Goal: Transaction & Acquisition: Purchase product/service

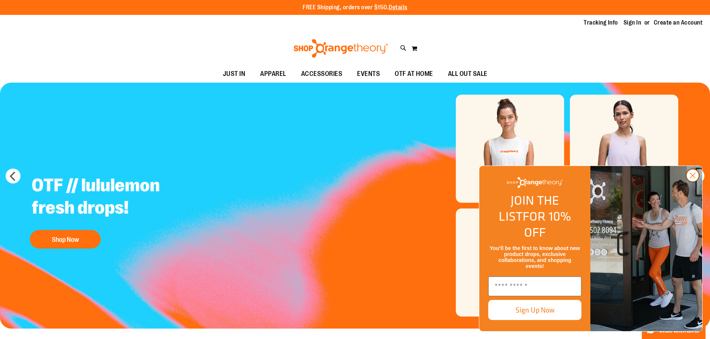
click at [691, 182] on circle "Close dialog" at bounding box center [692, 175] width 12 height 12
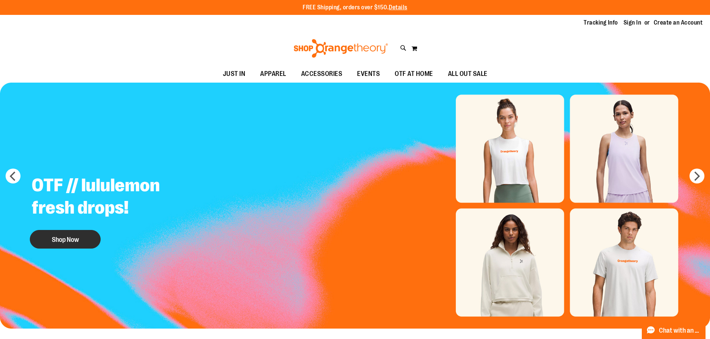
click at [89, 237] on button "Shop Now" at bounding box center [65, 239] width 71 height 19
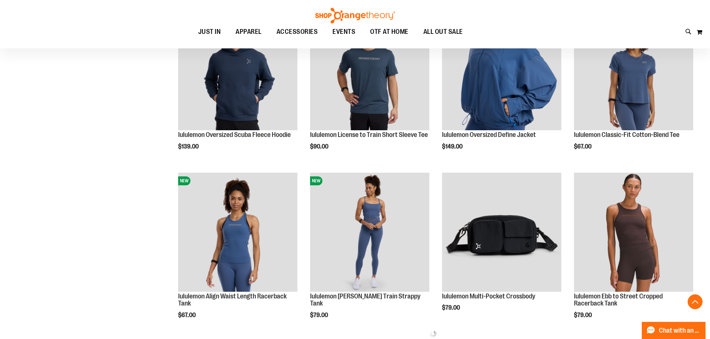
scroll to position [372, 0]
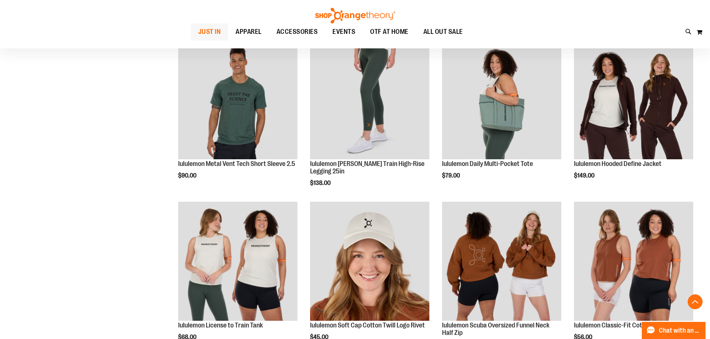
scroll to position [1080, 0]
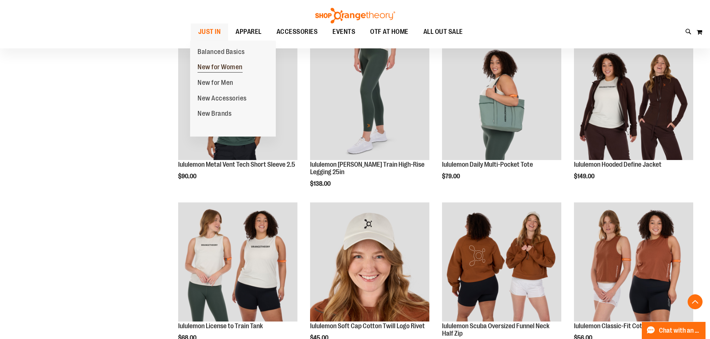
click at [213, 66] on span "New for Women" at bounding box center [219, 67] width 45 height 9
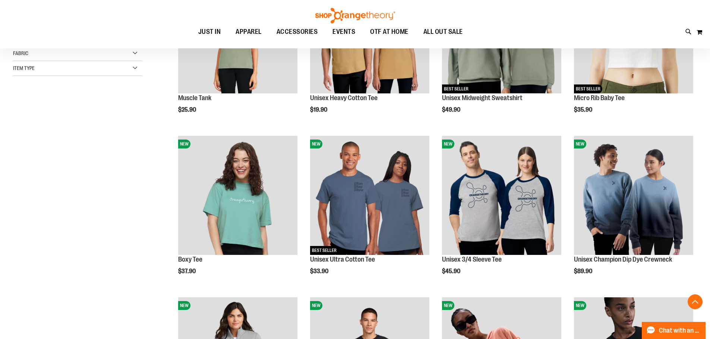
scroll to position [186, 0]
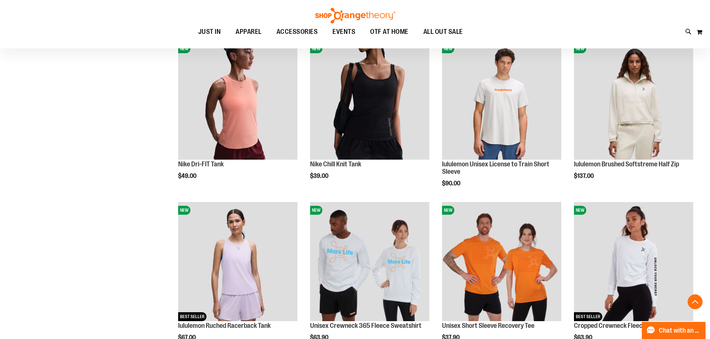
scroll to position [633, 0]
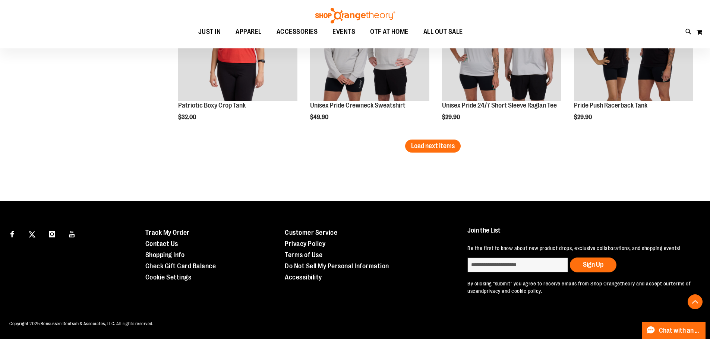
scroll to position [1463, 0]
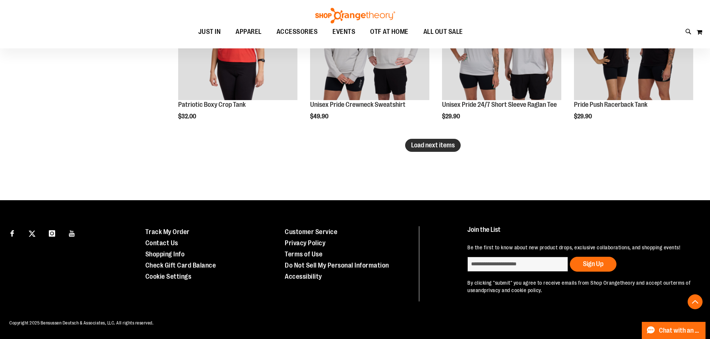
click at [452, 146] on span "Load next items" at bounding box center [433, 145] width 44 height 7
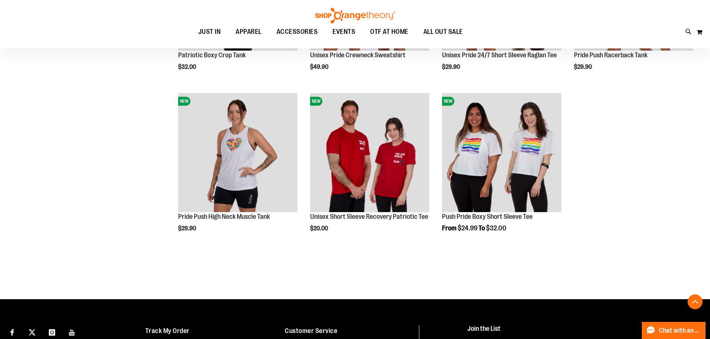
scroll to position [1532, 0]
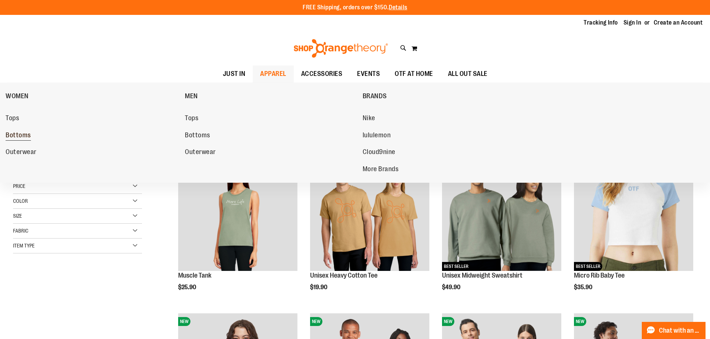
click at [29, 134] on span "Bottoms" at bounding box center [18, 135] width 25 height 9
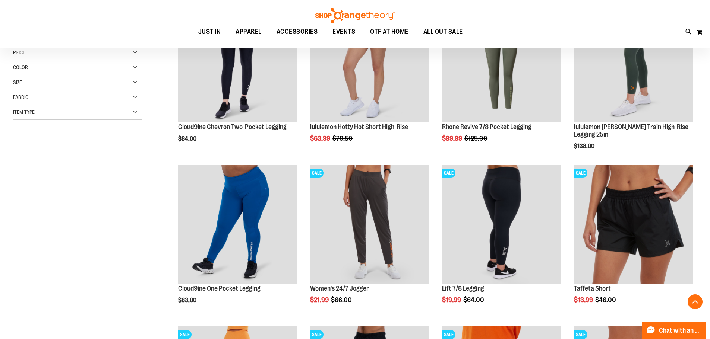
scroll to position [149, 0]
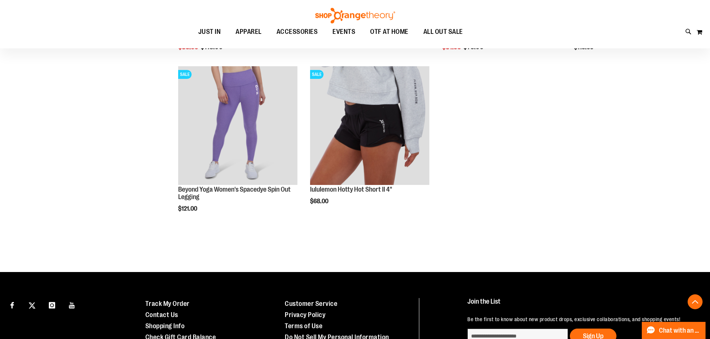
scroll to position [894, 0]
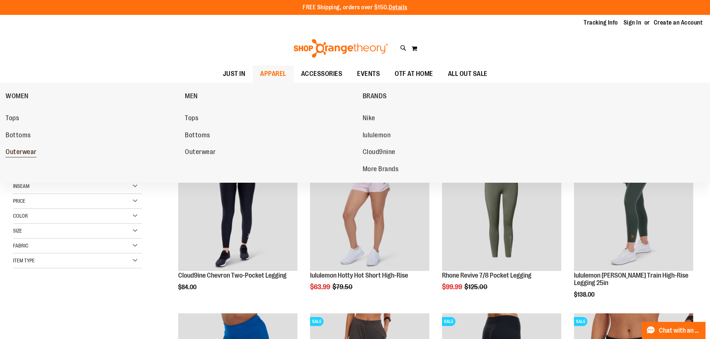
click at [24, 150] on span "Outerwear" at bounding box center [21, 152] width 31 height 9
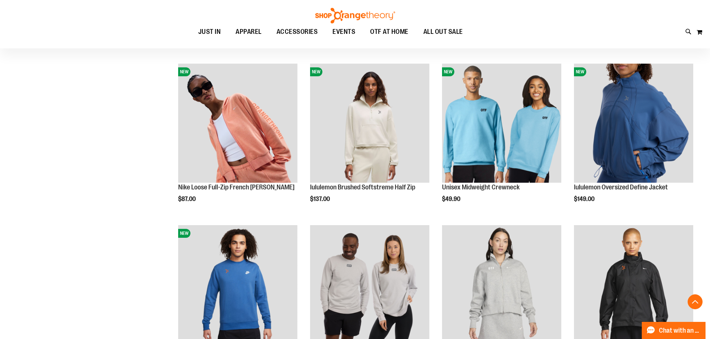
scroll to position [260, 0]
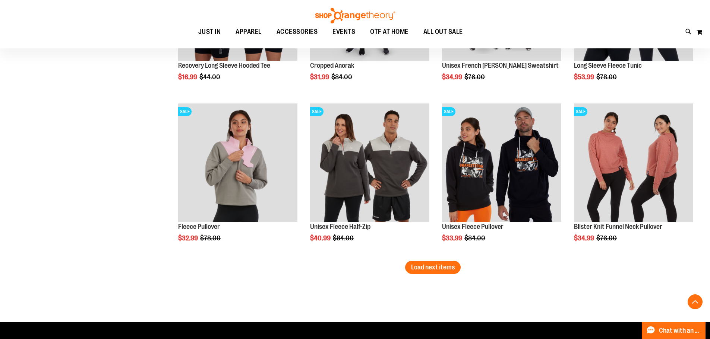
scroll to position [1378, 0]
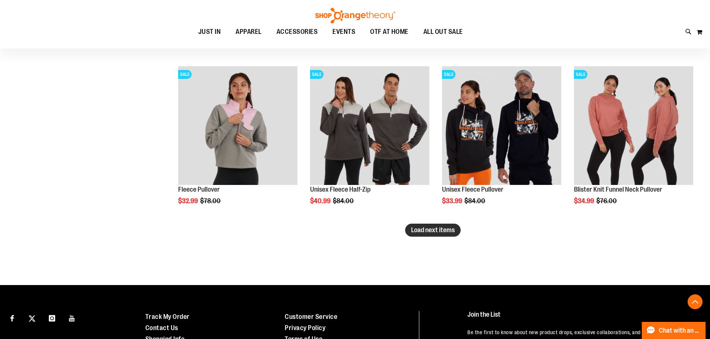
click at [416, 234] on button "Load next items" at bounding box center [432, 230] width 55 height 13
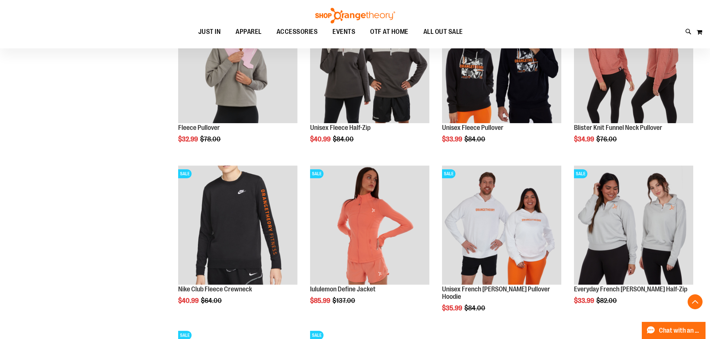
scroll to position [1452, 0]
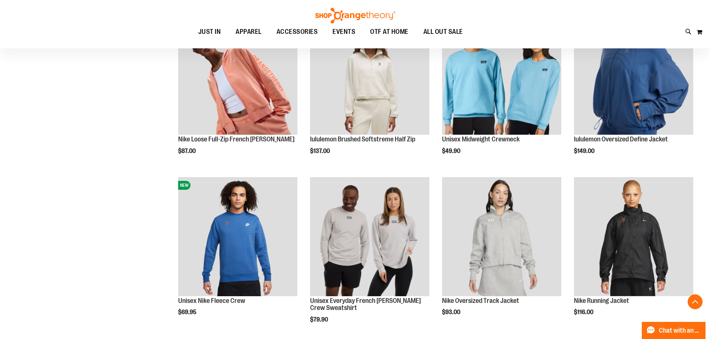
scroll to position [169, 0]
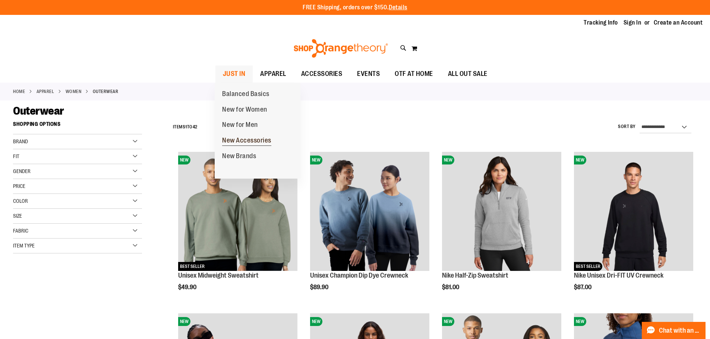
click at [248, 142] on span "New Accessories" at bounding box center [246, 141] width 49 height 9
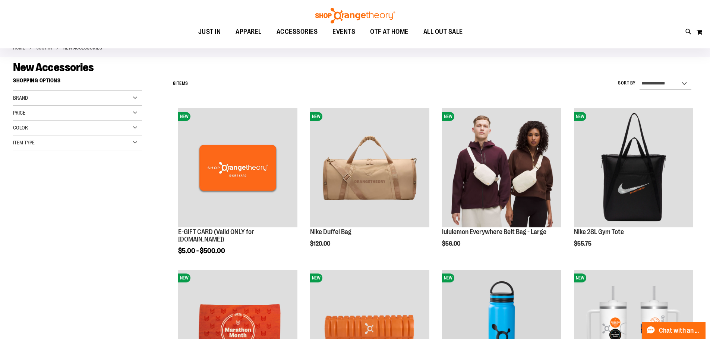
scroll to position [21, 0]
